Goal: Task Accomplishment & Management: Manage account settings

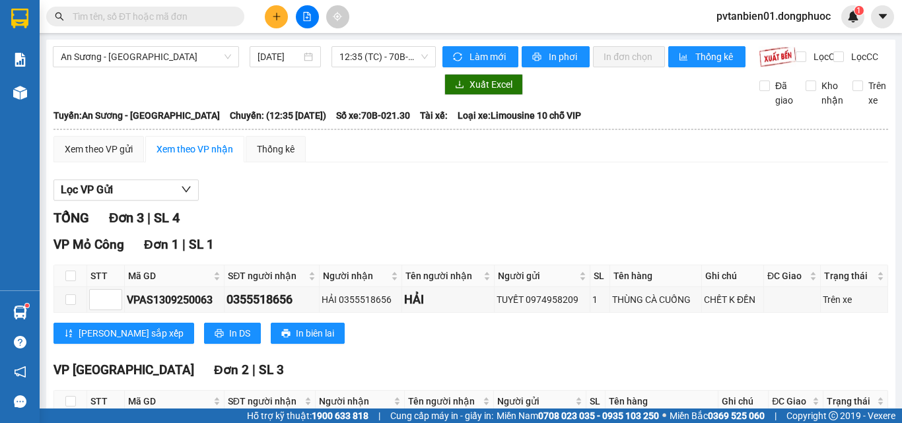
scroll to position [135, 0]
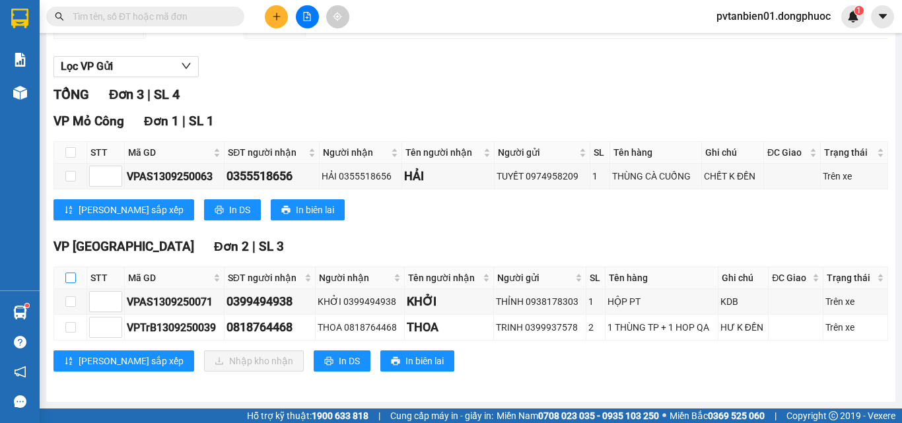
click at [73, 274] on input "checkbox" at bounding box center [70, 278] width 11 height 11
checkbox input "true"
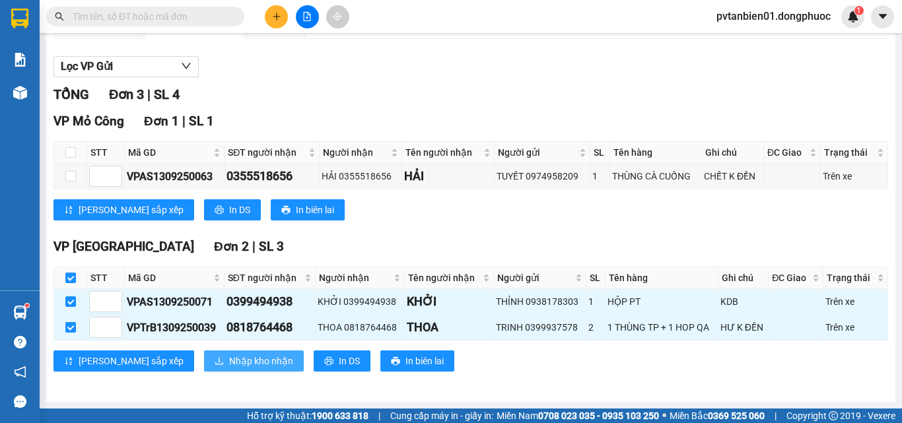
click at [229, 361] on span "Nhập kho nhận" at bounding box center [261, 361] width 64 height 15
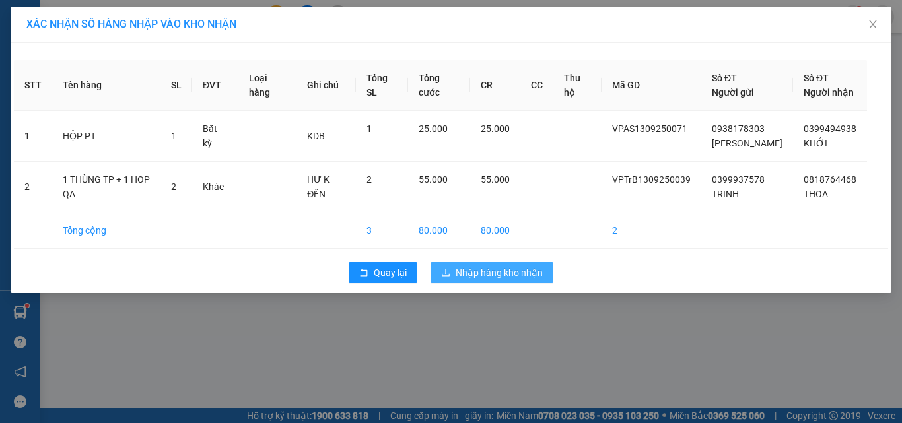
click at [527, 274] on span "Nhập hàng kho nhận" at bounding box center [499, 273] width 87 height 15
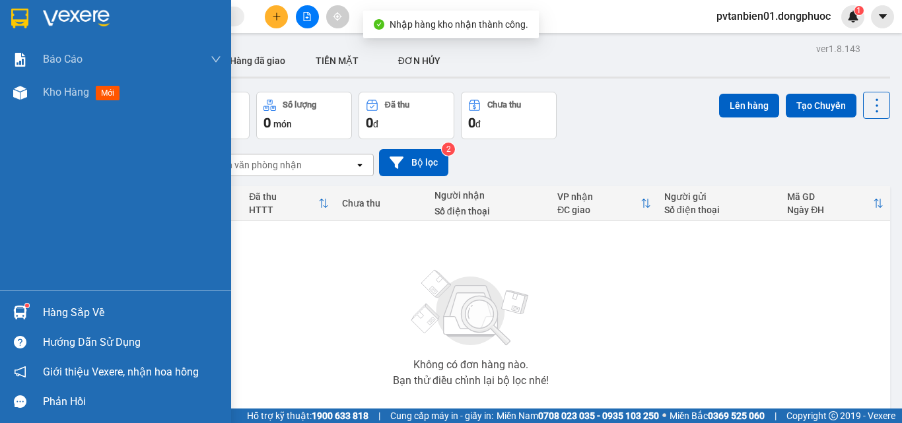
click at [49, 310] on div "Hàng sắp về" at bounding box center [132, 313] width 178 height 20
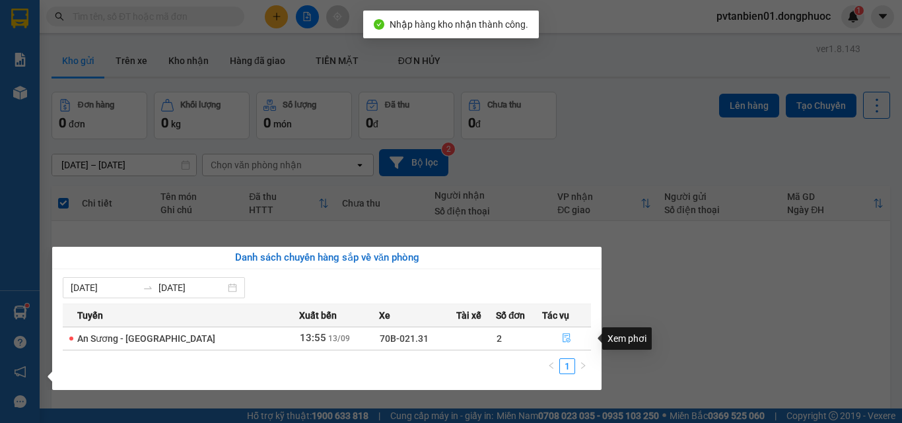
click at [562, 337] on icon "file-done" at bounding box center [566, 338] width 9 height 9
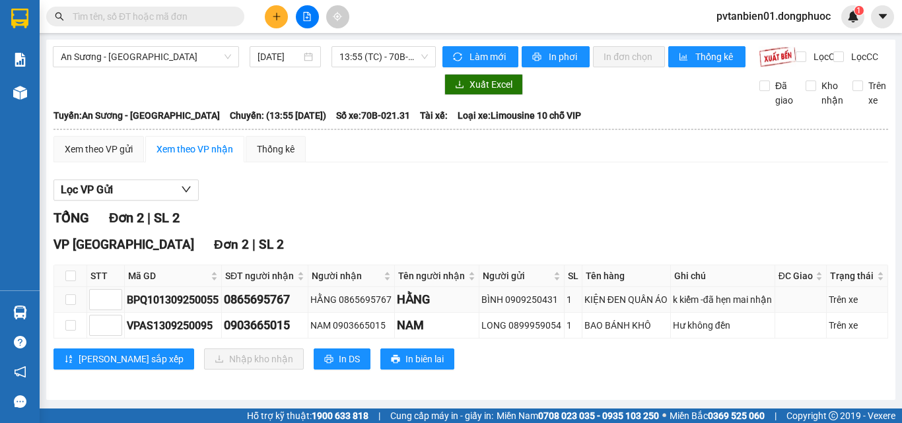
scroll to position [9, 0]
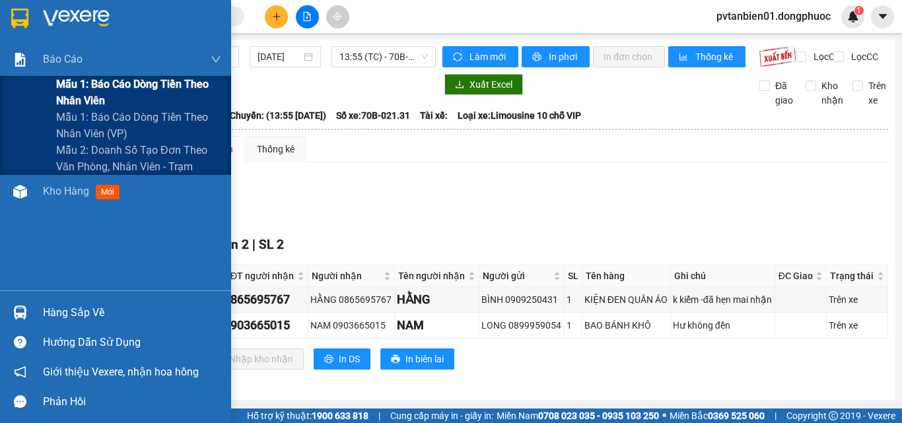
click at [83, 83] on span "Mẫu 1: Báo cáo dòng tiền theo nhân viên" at bounding box center [138, 92] width 165 height 33
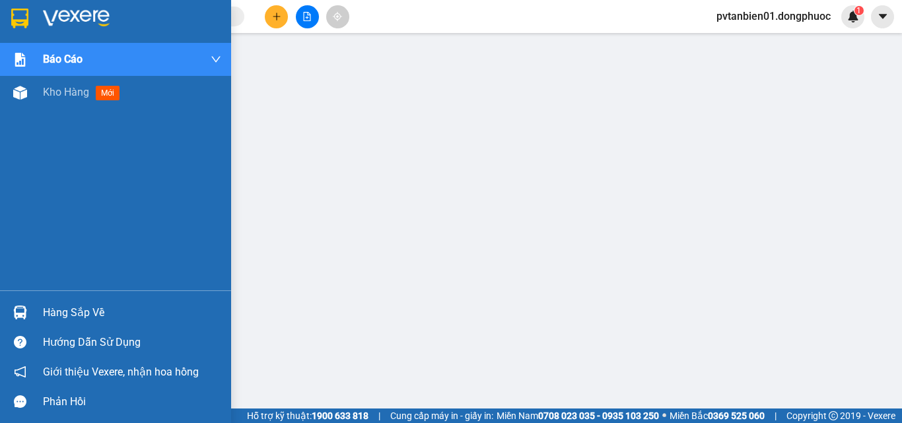
click at [46, 14] on img at bounding box center [76, 19] width 67 height 20
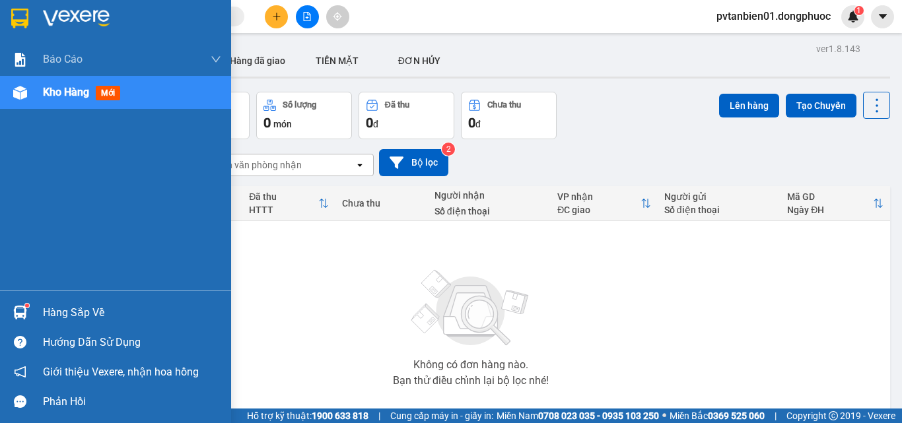
drag, startPoint x: 55, startPoint y: 310, endPoint x: 107, endPoint y: 324, distance: 54.0
click at [56, 310] on div "Hàng sắp về" at bounding box center [132, 313] width 178 height 20
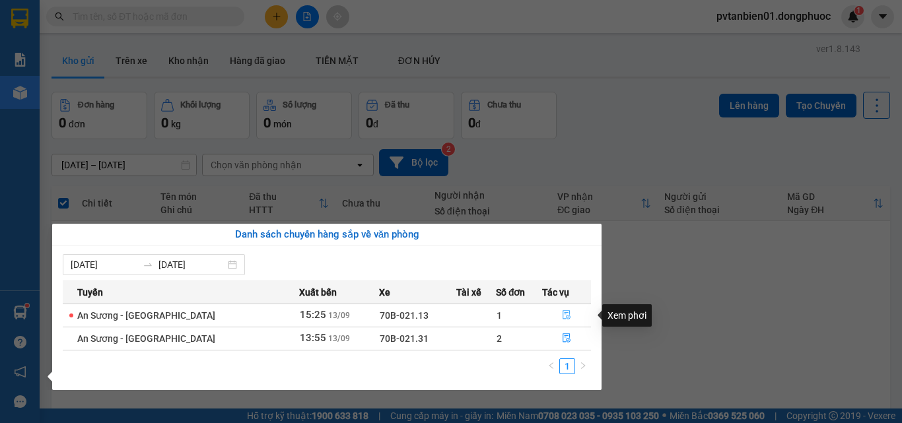
click at [563, 315] on icon "file-done" at bounding box center [566, 314] width 9 height 9
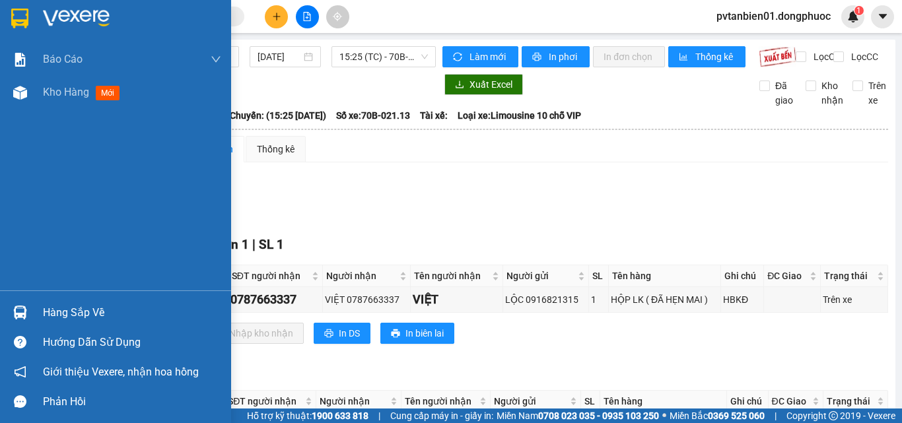
click at [63, 301] on div "Hàng sắp về" at bounding box center [115, 313] width 231 height 30
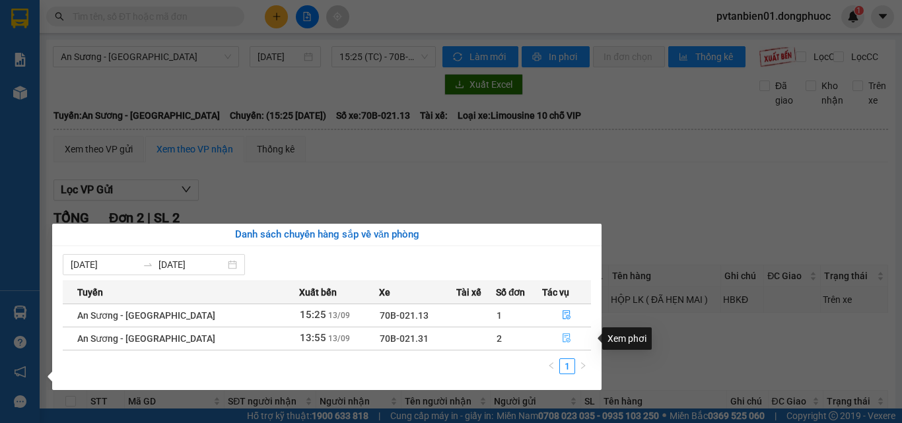
click at [563, 339] on icon "file-done" at bounding box center [566, 338] width 9 height 9
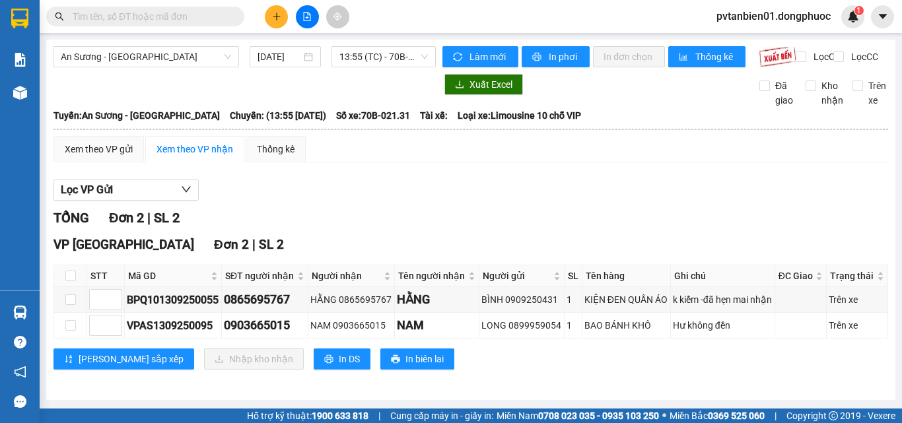
scroll to position [9, 0]
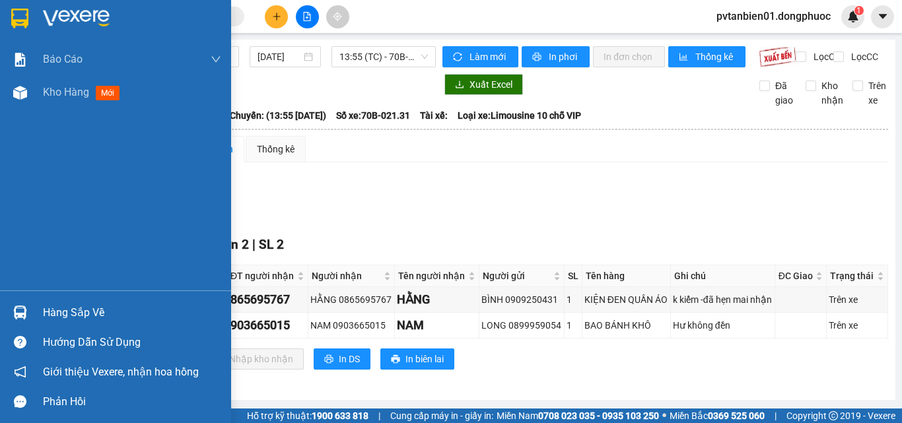
drag, startPoint x: 73, startPoint y: 314, endPoint x: 107, endPoint y: 309, distance: 34.7
click at [73, 314] on div "Hàng sắp về" at bounding box center [132, 313] width 178 height 20
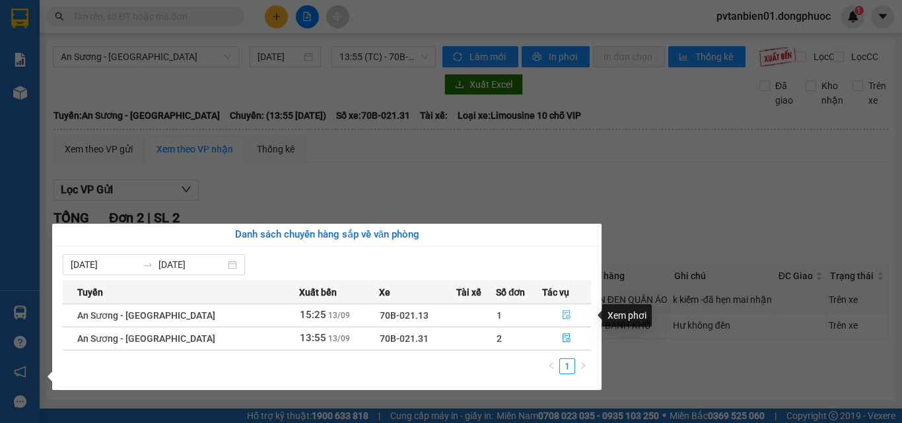
click at [562, 314] on icon "file-done" at bounding box center [566, 314] width 9 height 9
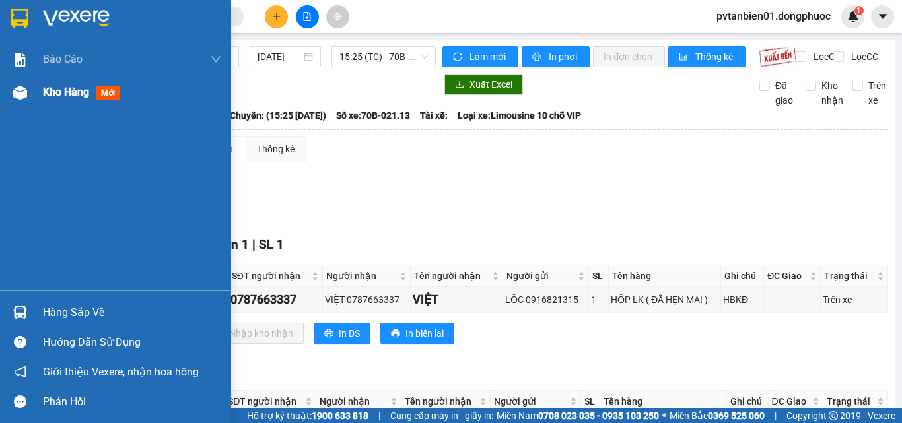
click at [57, 88] on span "Kho hàng" at bounding box center [66, 92] width 46 height 13
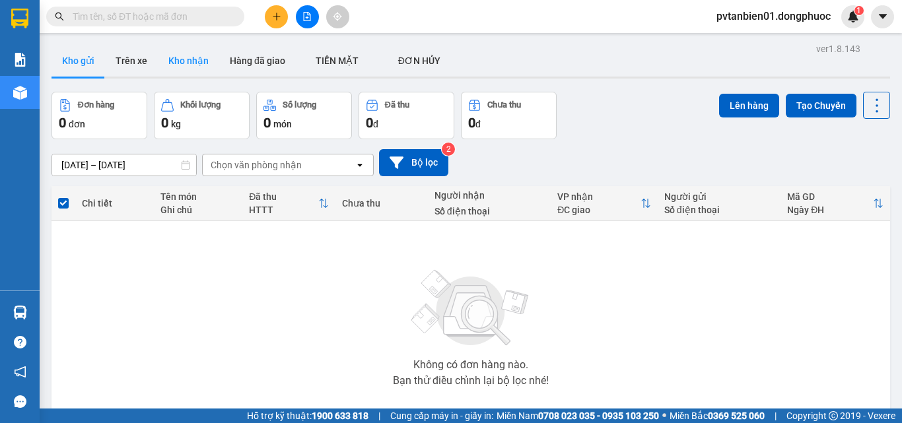
click at [184, 61] on button "Kho nhận" at bounding box center [188, 61] width 61 height 32
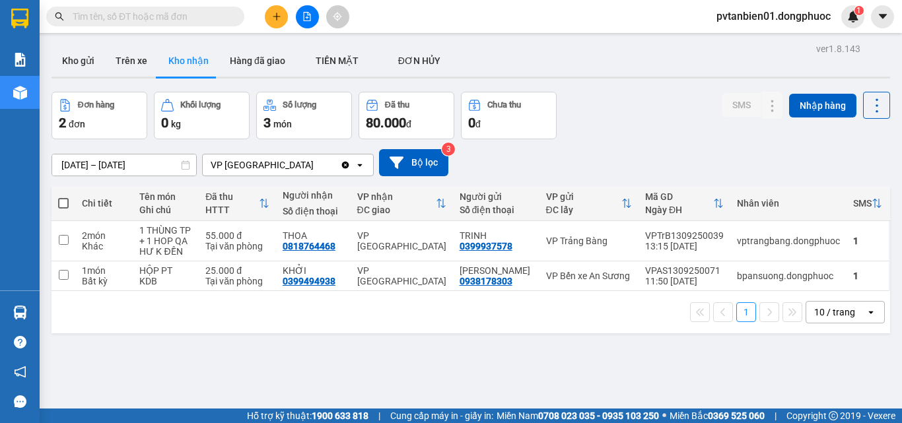
click at [65, 201] on span at bounding box center [63, 203] width 11 height 11
click at [63, 197] on input "checkbox" at bounding box center [63, 197] width 0 height 0
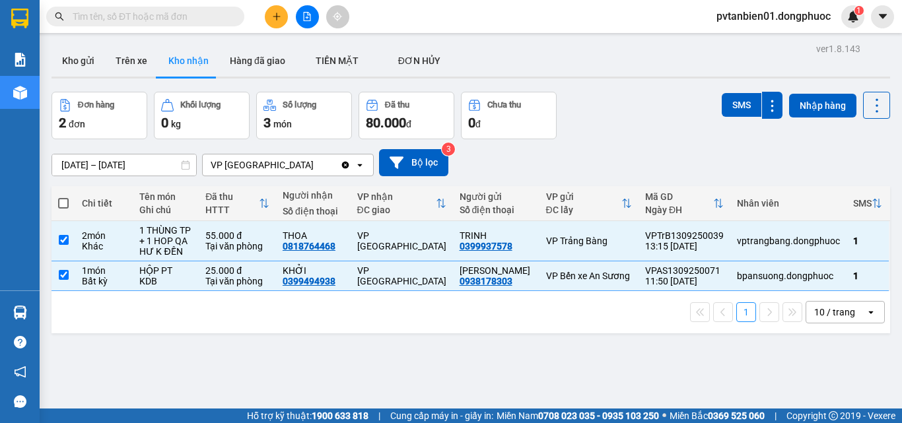
checkbox input "true"
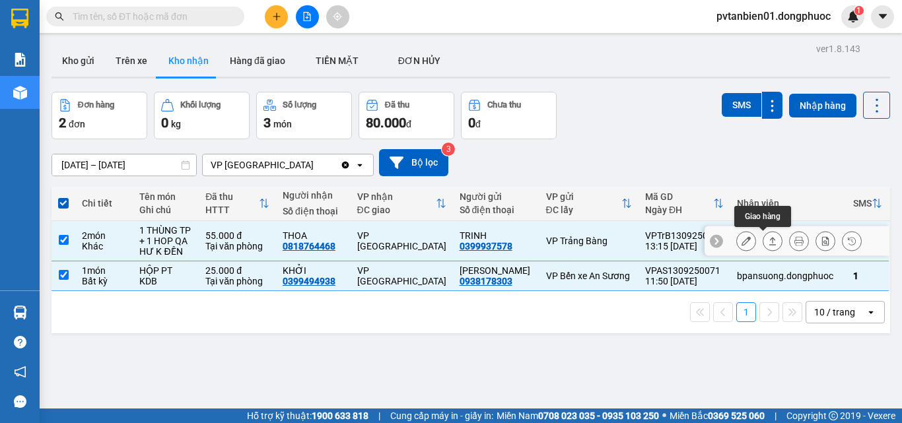
click at [768, 237] on icon at bounding box center [772, 240] width 9 height 9
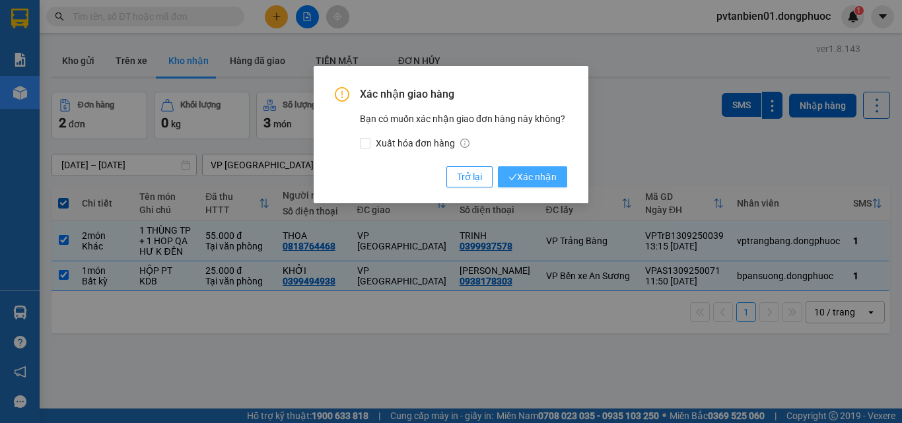
click at [557, 172] on button "Xác nhận" at bounding box center [532, 176] width 69 height 21
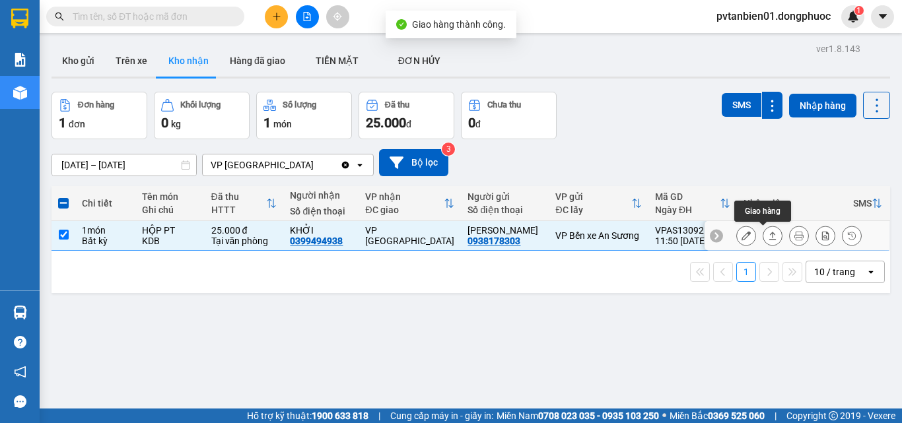
click at [768, 232] on icon at bounding box center [772, 235] width 9 height 9
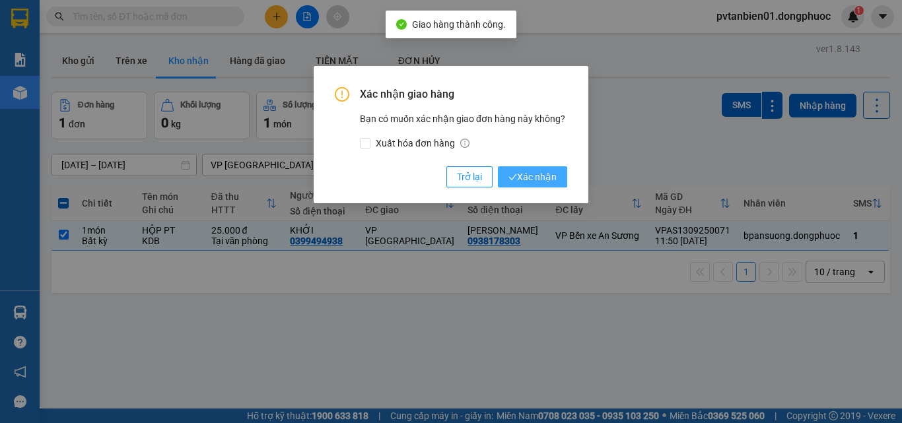
click at [552, 173] on span "Xác nhận" at bounding box center [533, 177] width 48 height 15
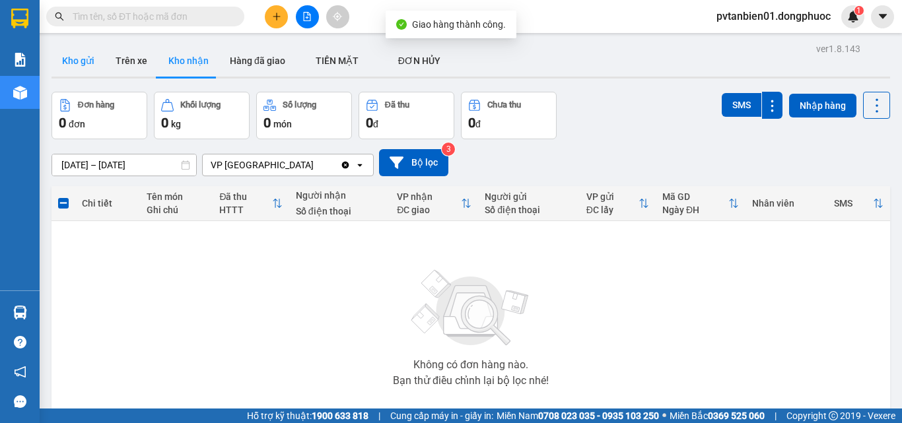
click at [79, 59] on button "Kho gửi" at bounding box center [78, 61] width 53 height 32
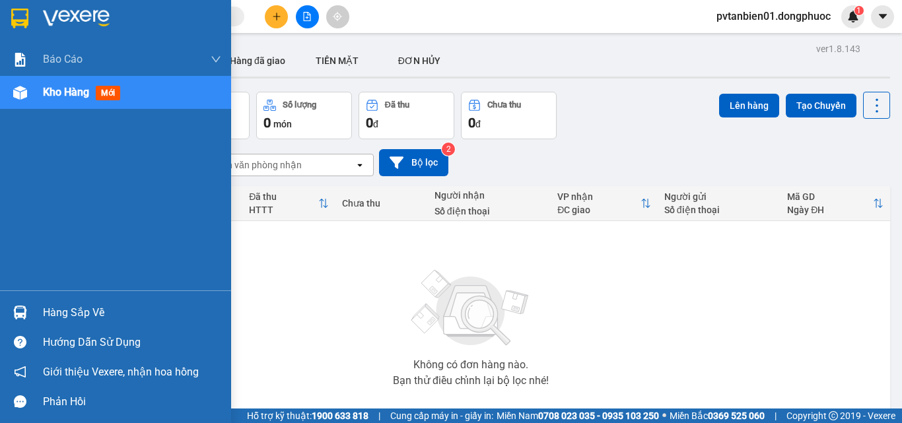
drag, startPoint x: 70, startPoint y: 306, endPoint x: 225, endPoint y: 318, distance: 155.0
click at [72, 307] on div "Hàng sắp về" at bounding box center [132, 313] width 178 height 20
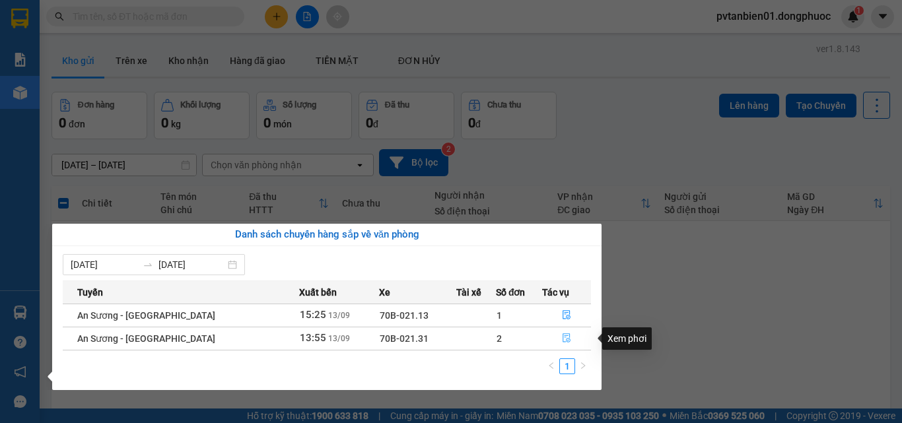
click at [565, 337] on icon "file-done" at bounding box center [566, 338] width 9 height 9
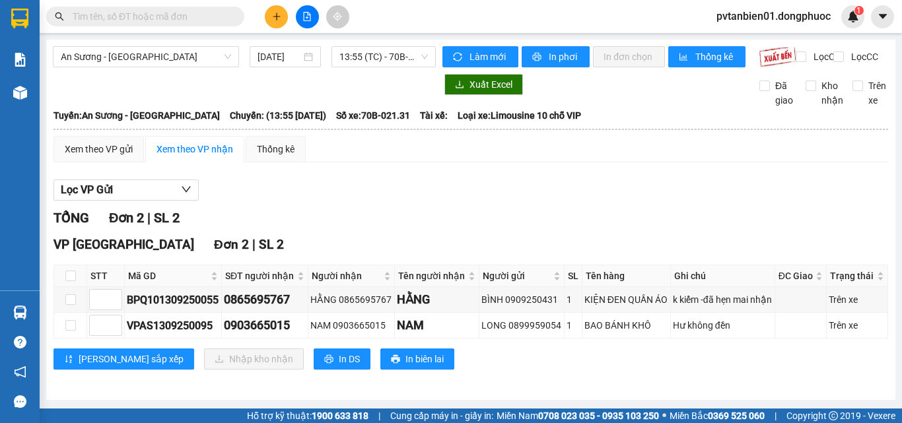
scroll to position [9, 0]
drag, startPoint x: 71, startPoint y: 279, endPoint x: 83, endPoint y: 289, distance: 15.1
click at [72, 279] on input "checkbox" at bounding box center [70, 276] width 11 height 11
checkbox input "true"
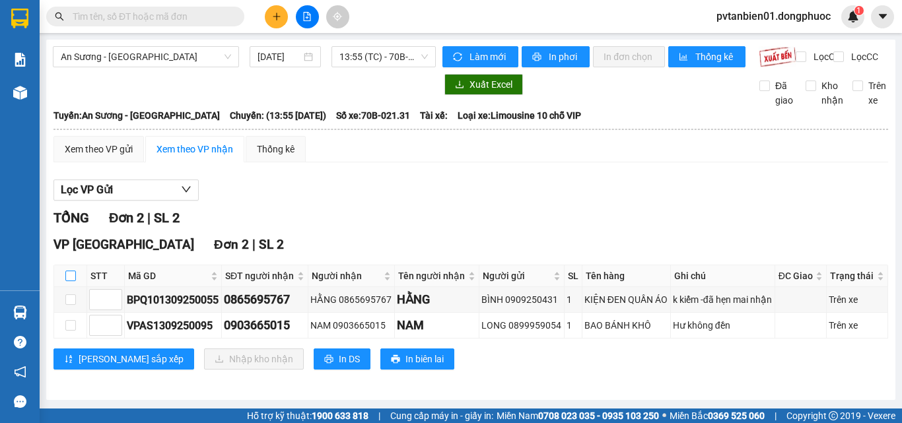
checkbox input "true"
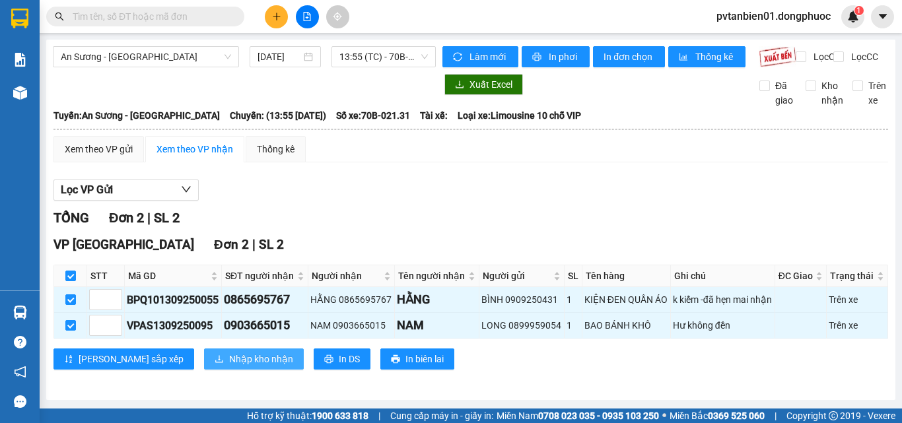
click at [229, 360] on span "Nhập kho nhận" at bounding box center [261, 359] width 64 height 15
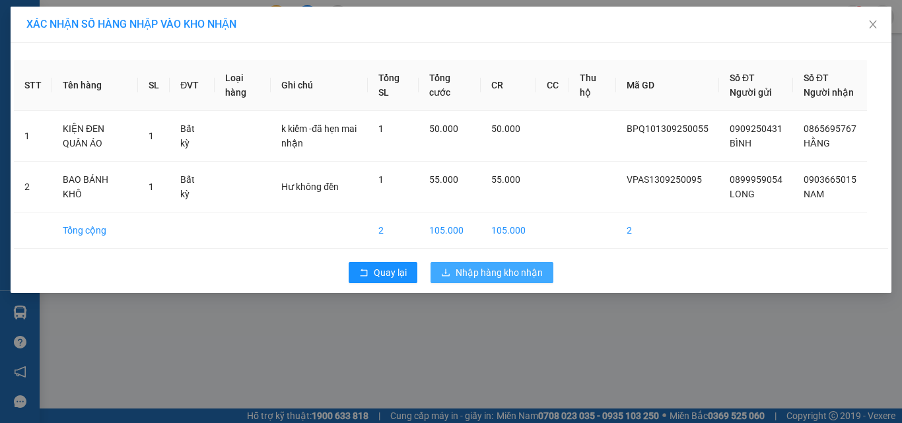
click at [474, 280] on span "Nhập hàng kho nhận" at bounding box center [499, 273] width 87 height 15
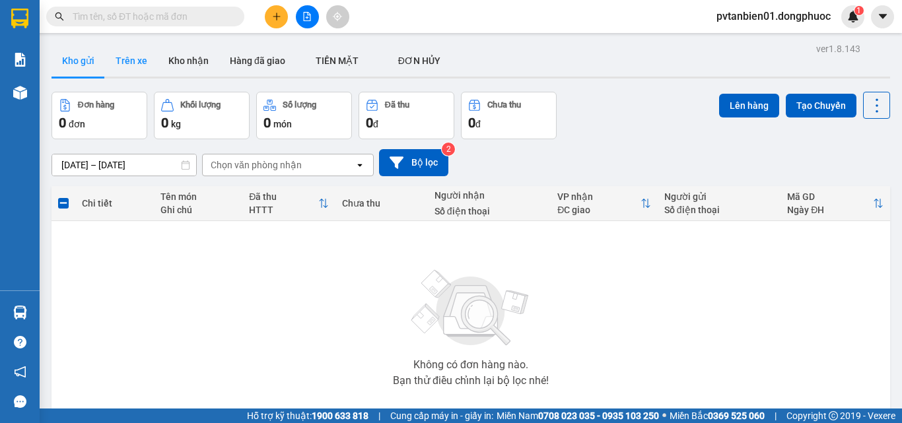
click at [130, 59] on button "Trên xe" at bounding box center [131, 61] width 53 height 32
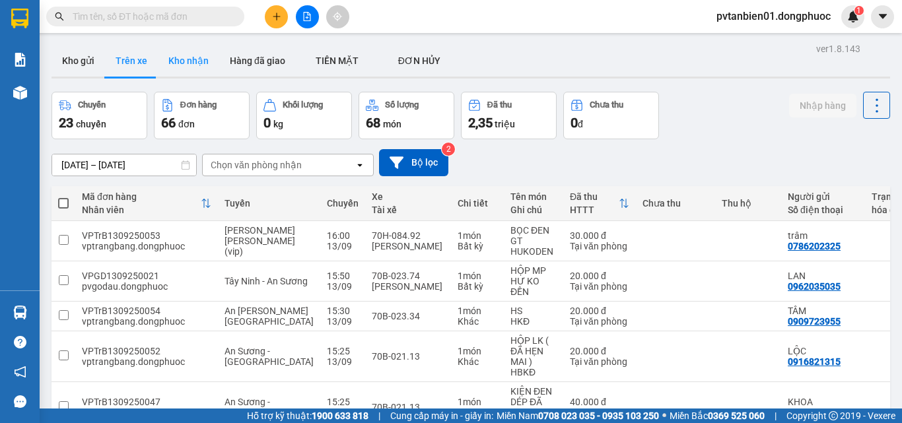
click at [186, 57] on button "Kho nhận" at bounding box center [188, 61] width 61 height 32
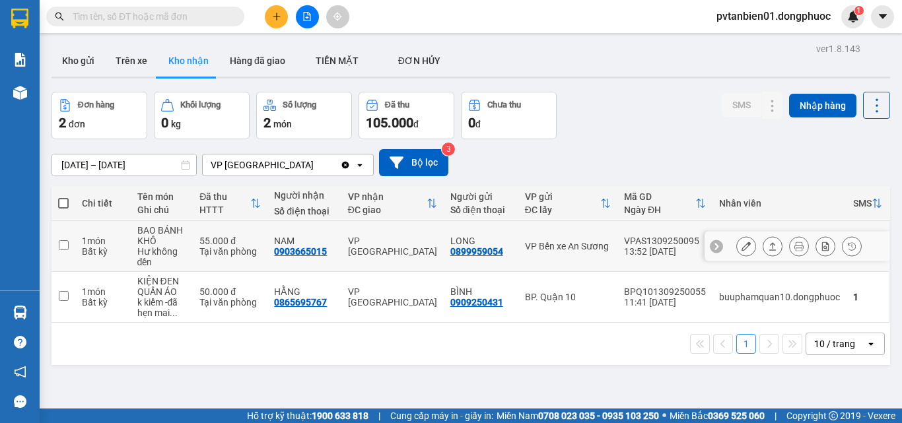
scroll to position [61, 0]
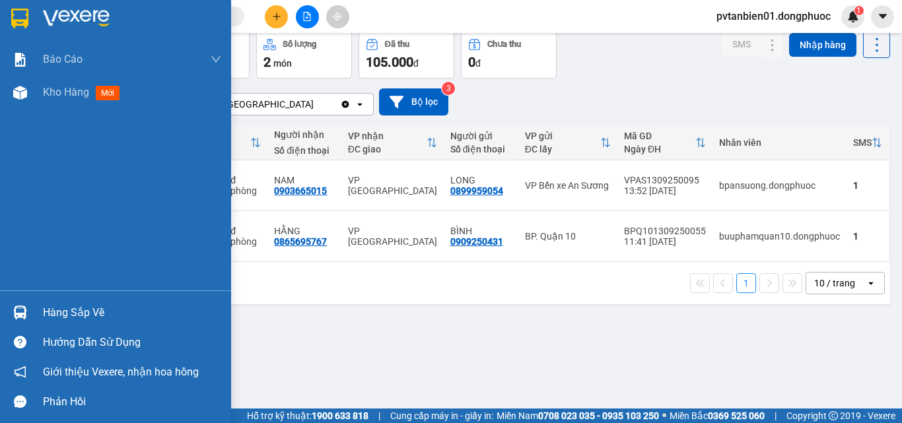
click at [79, 305] on div "Hàng sắp về" at bounding box center [132, 313] width 178 height 20
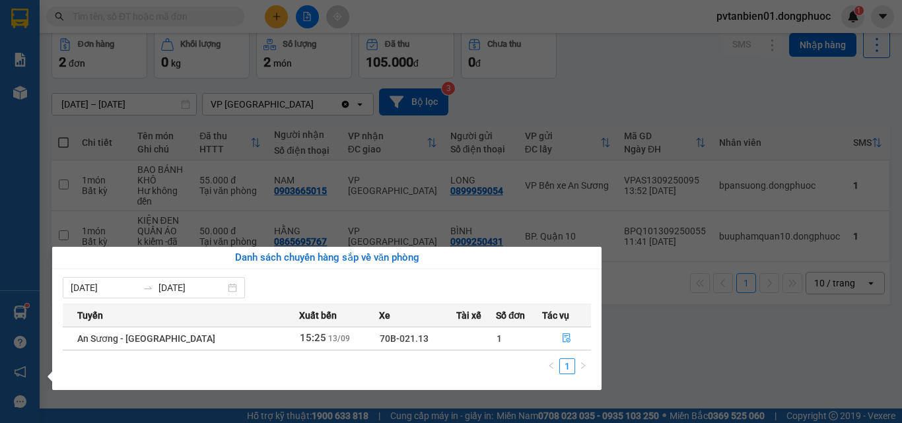
click at [675, 334] on section "Kết quả [PERSON_NAME] ( 0 ) Bộ lọc Ngày tạo [PERSON_NAME] nhất No Data pvtanbie…" at bounding box center [451, 211] width 902 height 423
